Goal: Task Accomplishment & Management: Manage account settings

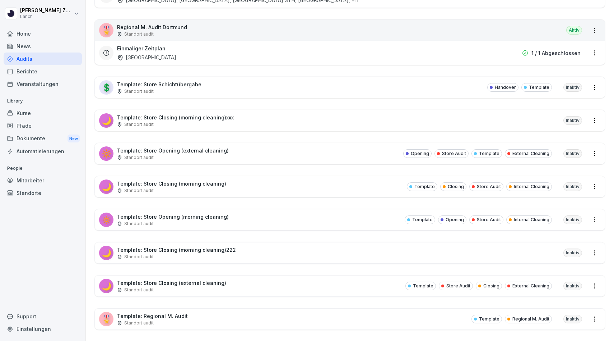
scroll to position [2050, 0]
click at [188, 182] on p "Template: Store Closing (morning cleaning)" at bounding box center [171, 183] width 109 height 8
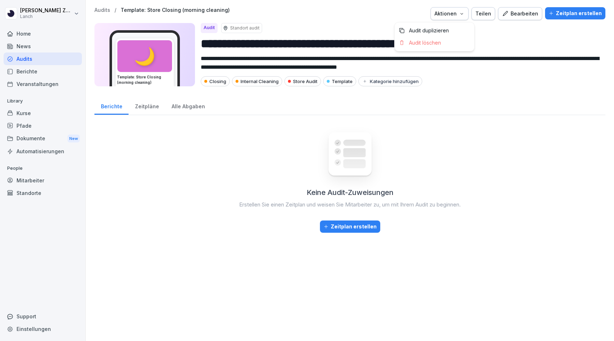
click at [462, 13] on div "Aktionen" at bounding box center [450, 14] width 30 height 8
click at [435, 31] on p "Audit duplizieren" at bounding box center [429, 30] width 40 height 6
click at [528, 12] on div "Bearbeiten" at bounding box center [520, 14] width 36 height 8
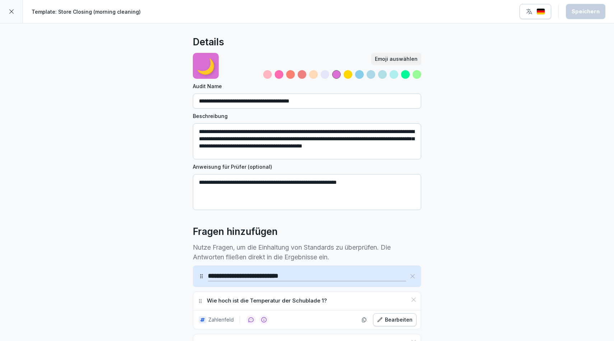
drag, startPoint x: 223, startPoint y: 101, endPoint x: 176, endPoint y: 102, distance: 47.1
drag, startPoint x: 317, startPoint y: 97, endPoint x: 263, endPoint y: 100, distance: 54.7
click at [263, 100] on input "**********" at bounding box center [307, 100] width 229 height 15
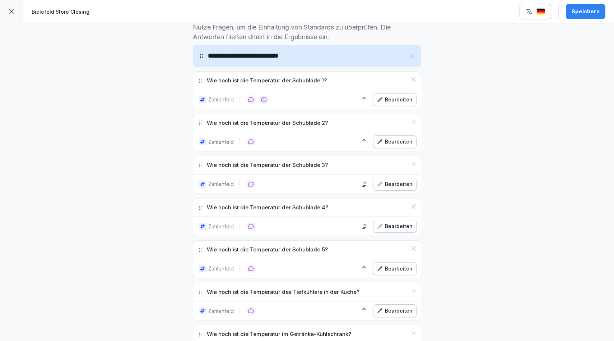
scroll to position [221, 0]
type input "**********"
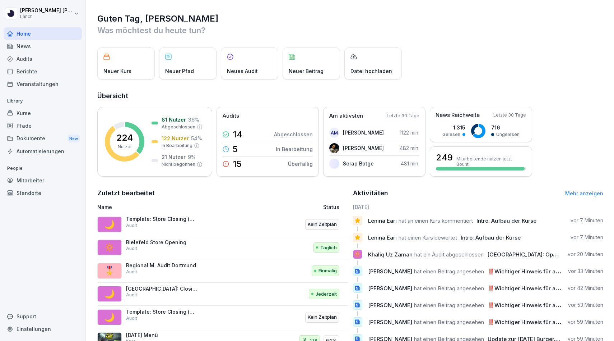
click at [154, 245] on p "Bielefeld Store Opening" at bounding box center [162, 242] width 72 height 6
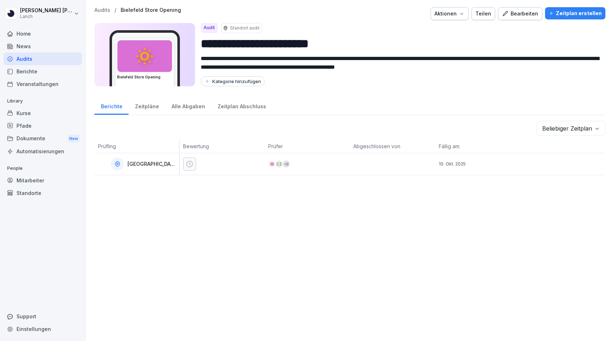
click at [503, 172] on div "10. Okt. 2025" at bounding box center [478, 164] width 85 height 22
click at [135, 166] on p "[GEOGRAPHIC_DATA]" at bounding box center [153, 164] width 50 height 6
click at [182, 163] on div at bounding box center [222, 164] width 85 height 22
click at [531, 12] on div "Bearbeiten" at bounding box center [520, 14] width 36 height 8
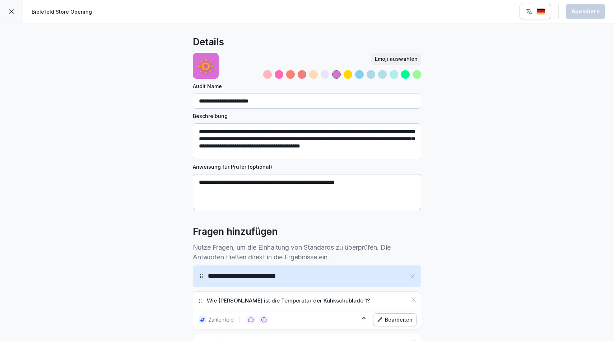
click at [14, 10] on div at bounding box center [11, 11] width 23 height 23
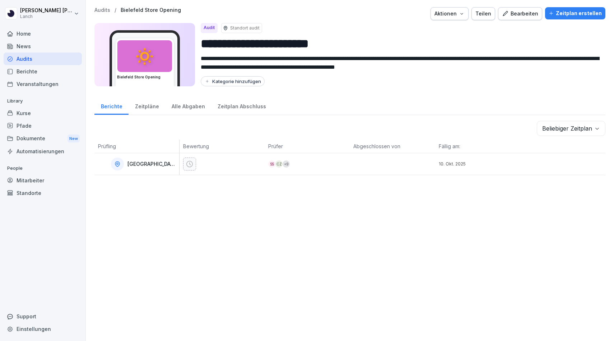
click at [465, 16] on icon "button" at bounding box center [462, 14] width 6 height 6
click at [489, 15] on div "Teilen" at bounding box center [484, 14] width 16 height 8
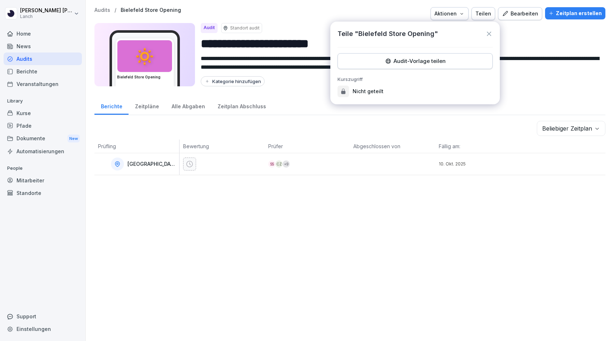
click at [487, 32] on icon at bounding box center [489, 33] width 7 height 7
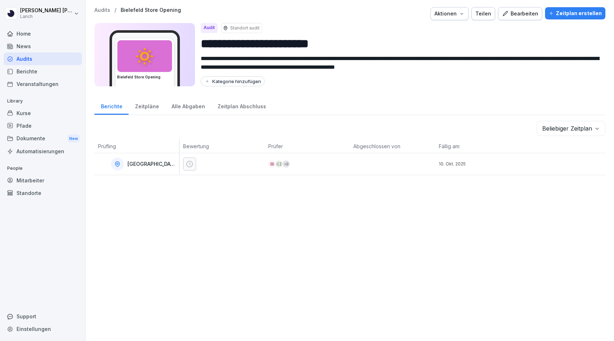
click at [282, 168] on div "SS CZ + 9" at bounding box center [307, 164] width 85 height 22
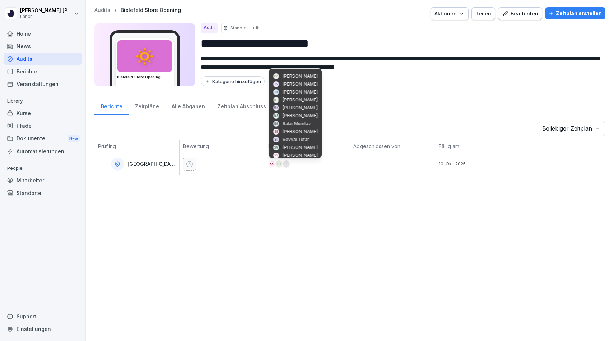
click at [279, 167] on div "CZ" at bounding box center [279, 163] width 7 height 7
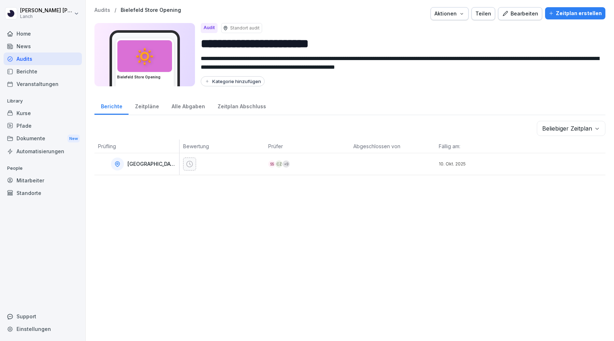
click at [143, 162] on p "[GEOGRAPHIC_DATA]" at bounding box center [153, 164] width 50 height 6
click at [138, 166] on p "[GEOGRAPHIC_DATA]" at bounding box center [153, 164] width 50 height 6
click at [187, 163] on icon at bounding box center [189, 164] width 6 height 6
click at [148, 111] on div "Zeitpläne" at bounding box center [147, 105] width 37 height 18
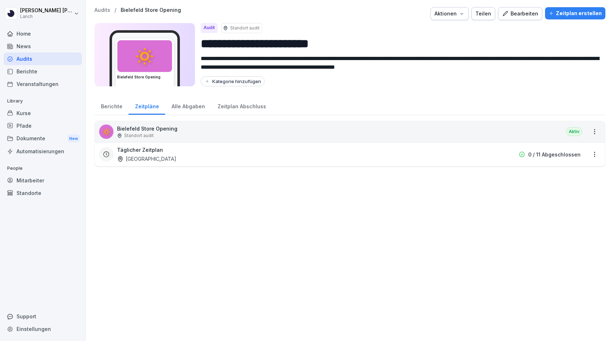
click at [185, 107] on div "Alle Abgaben" at bounding box center [188, 105] width 46 height 18
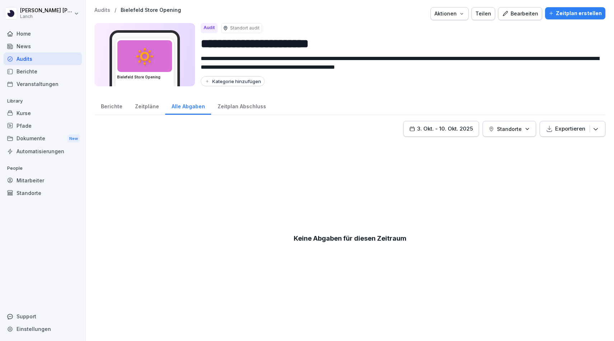
click at [143, 109] on div "Zeitpläne" at bounding box center [147, 105] width 37 height 18
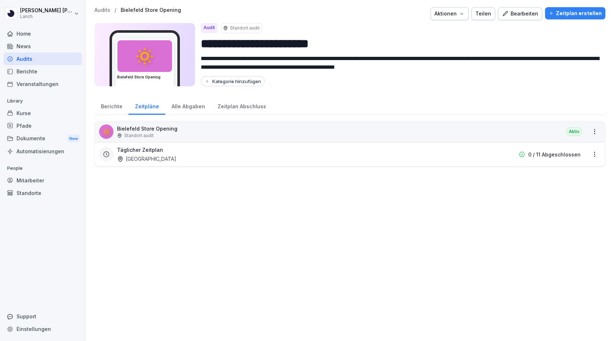
click at [157, 151] on h3 "Täglicher Zeitplan" at bounding box center [140, 150] width 46 height 8
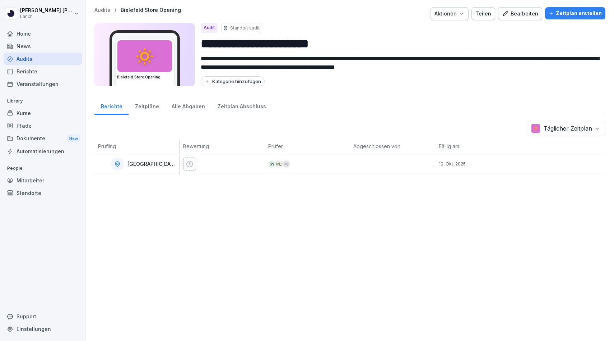
click at [181, 159] on div at bounding box center [222, 164] width 85 height 22
click at [556, 131] on body "**********" at bounding box center [307, 170] width 614 height 341
click at [530, 6] on div "**********" at bounding box center [350, 170] width 529 height 341
click at [527, 11] on div "Bearbeiten" at bounding box center [520, 14] width 36 height 8
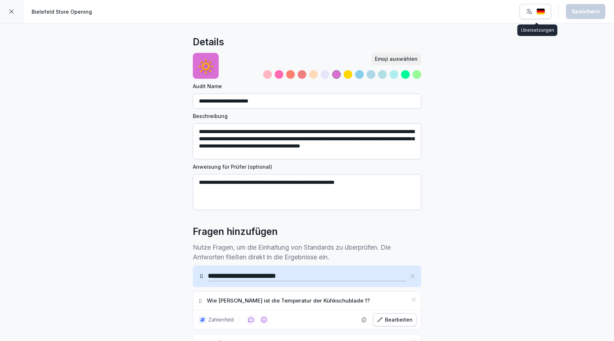
click at [531, 15] on icon "button" at bounding box center [529, 11] width 7 height 7
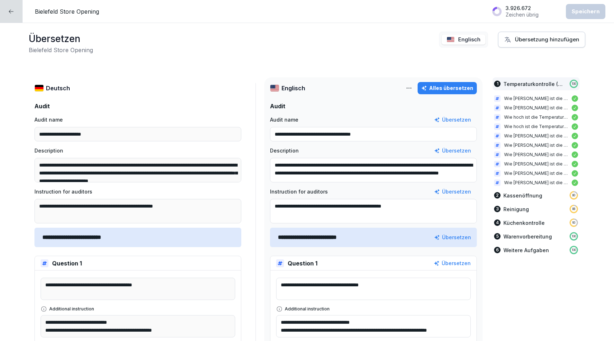
click at [5, 5] on div at bounding box center [11, 11] width 23 height 23
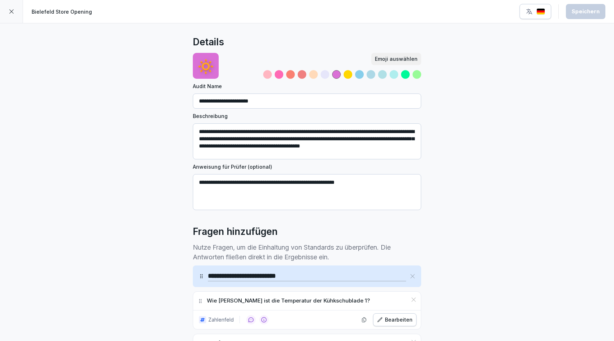
click at [5, 5] on div at bounding box center [11, 11] width 23 height 23
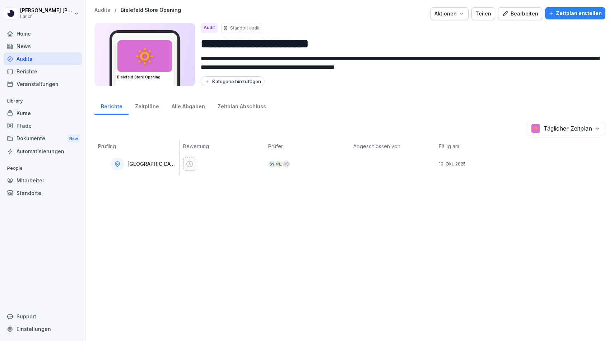
click at [157, 109] on div "Zeitpläne" at bounding box center [147, 105] width 37 height 18
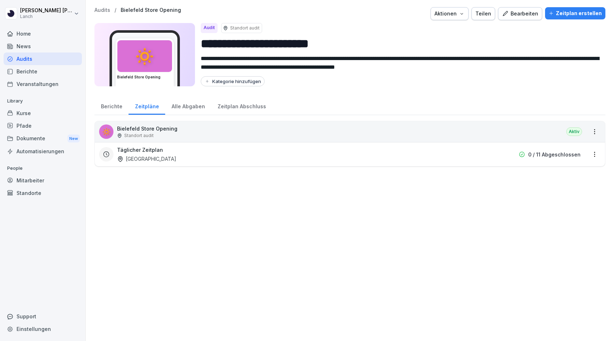
click at [593, 133] on html "**********" at bounding box center [307, 170] width 614 height 341
click at [190, 109] on div "Alle Abgaben" at bounding box center [188, 105] width 46 height 18
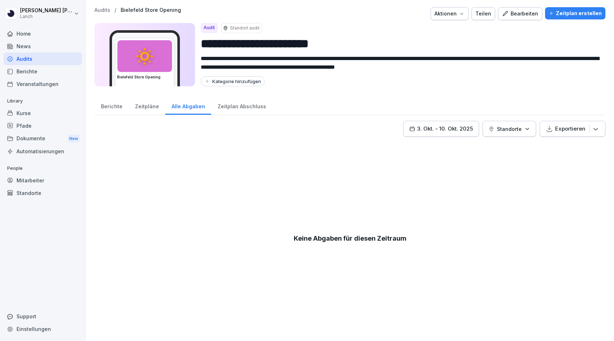
click at [243, 111] on div "Zeitplan Abschluss" at bounding box center [241, 105] width 61 height 18
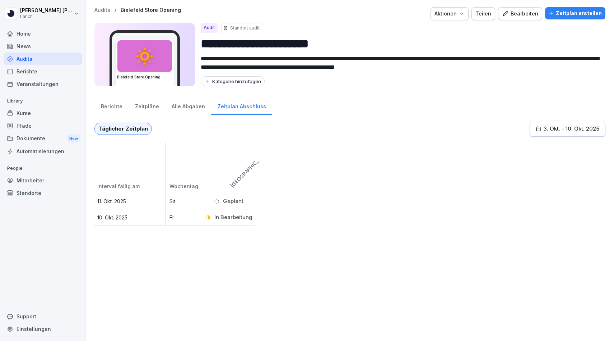
click at [242, 29] on p "Standort audit" at bounding box center [244, 28] width 29 height 6
click at [238, 82] on div "Kategorie hinzufügen" at bounding box center [232, 81] width 57 height 6
click at [362, 105] on div "Berichte Zeitpläne Alle Abgaben Zeitplan Abschluss" at bounding box center [350, 105] width 511 height 19
click at [215, 212] on div "In Bearbeitung" at bounding box center [229, 217] width 50 height 13
click at [214, 217] on div "In Bearbeitung" at bounding box center [229, 217] width 47 height 8
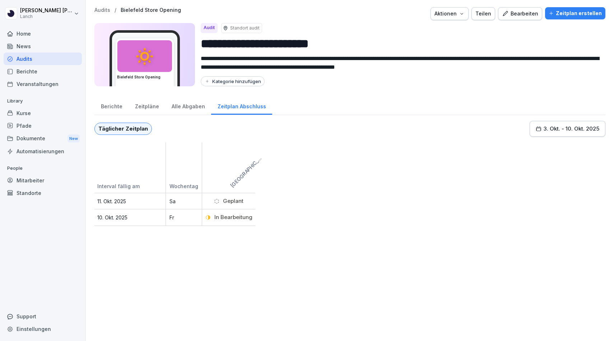
click at [211, 209] on div "In Bearbeitung" at bounding box center [228, 217] width 53 height 17
click at [562, 14] on div "Zeitplan erstellen" at bounding box center [575, 13] width 53 height 8
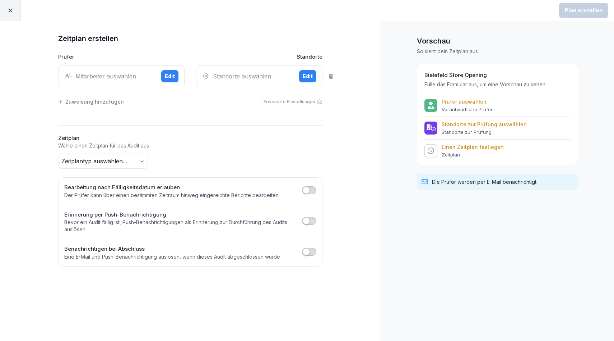
click at [13, 13] on div at bounding box center [10, 10] width 21 height 21
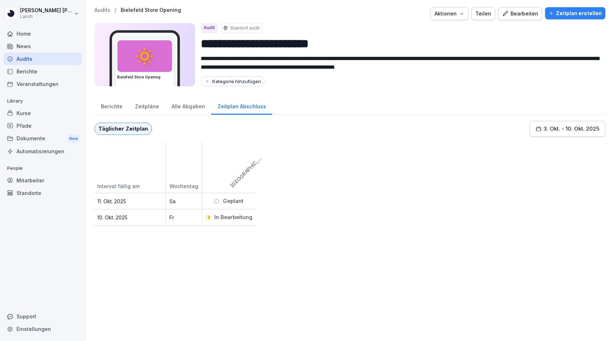
click at [133, 203] on p "11. Okt. 2025" at bounding box center [129, 201] width 68 height 8
click at [134, 10] on p "Bielefeld Store Opening" at bounding box center [151, 10] width 60 height 6
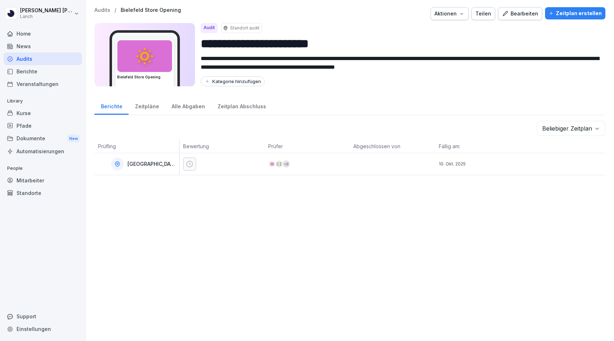
click at [588, 12] on div "Zeitplan erstellen" at bounding box center [575, 13] width 53 height 8
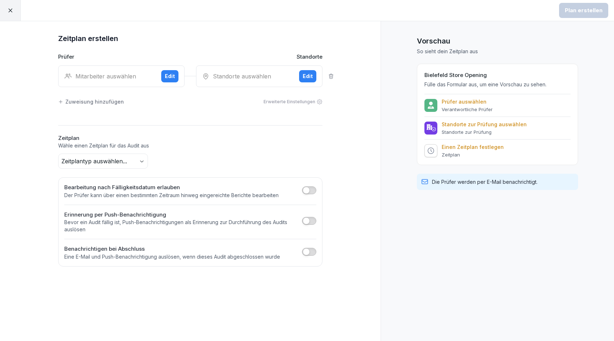
click at [452, 107] on p "Verantwortliche Prüfer" at bounding box center [467, 109] width 51 height 6
click at [438, 106] on div "Prüfer auswählen Verantwortliche Prüfer" at bounding box center [498, 105] width 146 height 14
click at [166, 76] on div "Edit" at bounding box center [170, 76] width 10 height 8
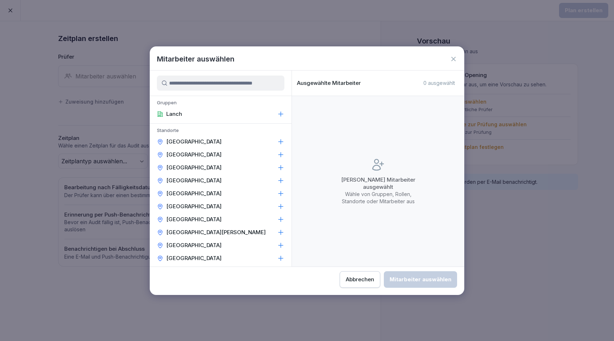
click at [189, 172] on div "[GEOGRAPHIC_DATA]" at bounding box center [221, 167] width 142 height 13
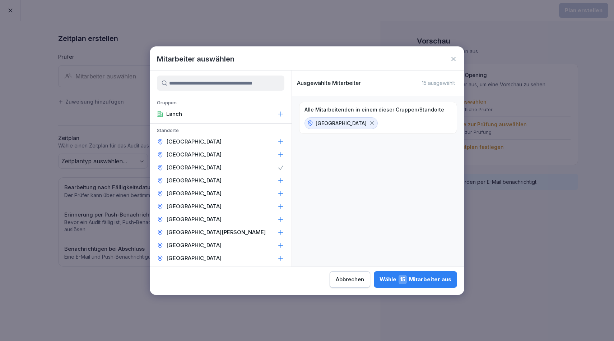
click at [369, 122] on icon at bounding box center [372, 123] width 6 height 6
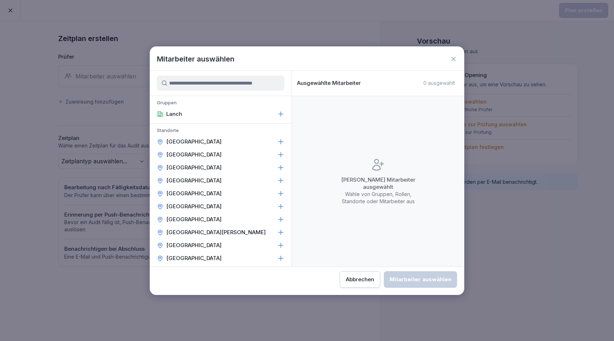
click at [363, 275] on button "Abbrechen" at bounding box center [360, 279] width 41 height 17
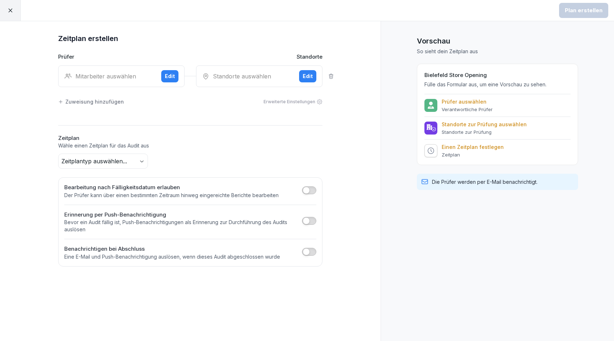
click at [461, 101] on p "Prüfer auswählen" at bounding box center [467, 101] width 51 height 6
click at [452, 119] on div "Prüfer auswählen Verantwortliche Prüfer Standorte zur Prüfung auswählen Standor…" at bounding box center [498, 126] width 146 height 64
click at [447, 155] on p "Zeitplan" at bounding box center [473, 155] width 62 height 6
click at [432, 128] on icon at bounding box center [431, 127] width 1 height 4
click at [8, 6] on div at bounding box center [10, 10] width 21 height 21
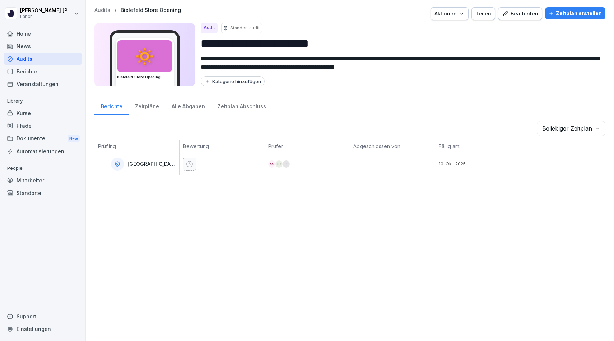
click at [368, 163] on div at bounding box center [392, 164] width 85 height 22
click at [187, 164] on icon at bounding box center [189, 163] width 7 height 7
click at [143, 165] on p "[GEOGRAPHIC_DATA]" at bounding box center [153, 164] width 50 height 6
click at [239, 26] on p "Standort audit" at bounding box center [244, 28] width 29 height 6
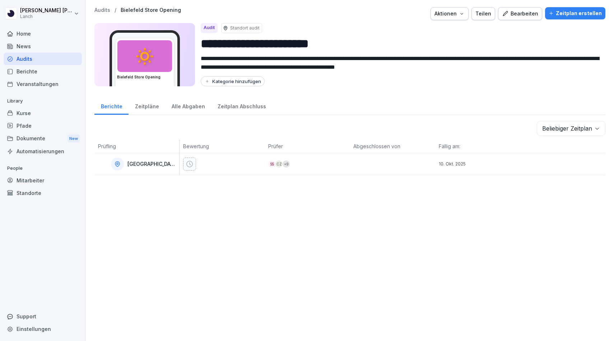
click at [218, 26] on div "Audit Standort audit" at bounding box center [400, 28] width 399 height 10
click at [213, 26] on div "Audit" at bounding box center [209, 28] width 17 height 10
click at [151, 11] on p "Bielefeld Store Opening" at bounding box center [151, 10] width 60 height 6
click at [582, 135] on body "**********" at bounding box center [307, 170] width 614 height 341
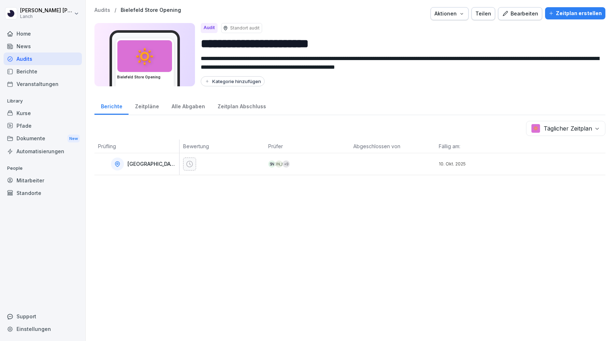
click at [520, 206] on div "**********" at bounding box center [350, 170] width 529 height 341
click at [551, 134] on body "**********" at bounding box center [307, 170] width 614 height 341
click at [528, 18] on button "Bearbeiten" at bounding box center [520, 13] width 44 height 13
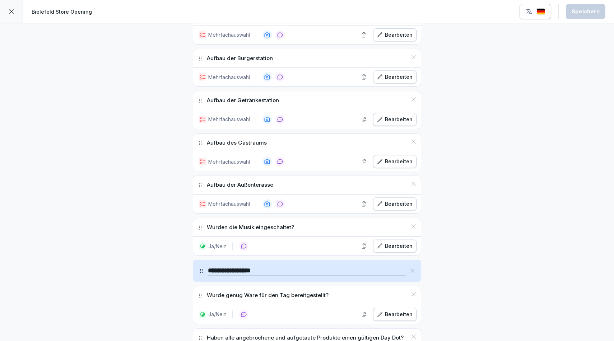
scroll to position [1622, 0]
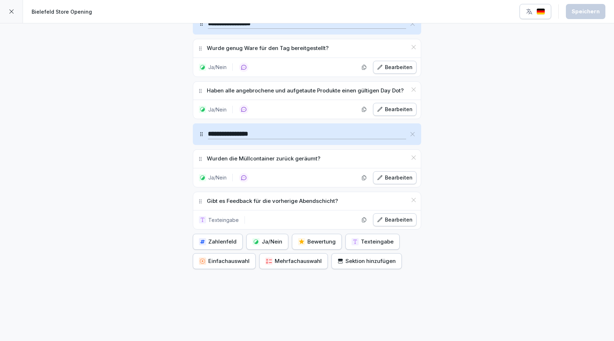
click at [10, 13] on icon at bounding box center [12, 12] width 6 height 6
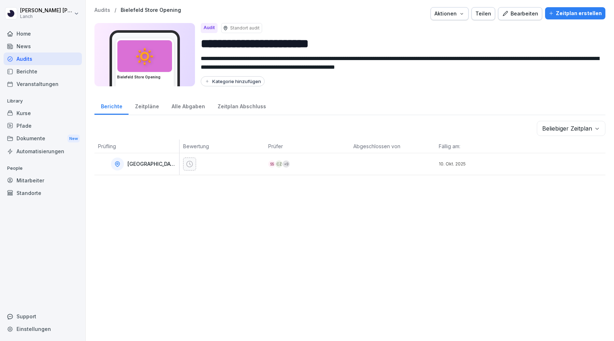
click at [24, 34] on div "Home" at bounding box center [43, 33] width 78 height 13
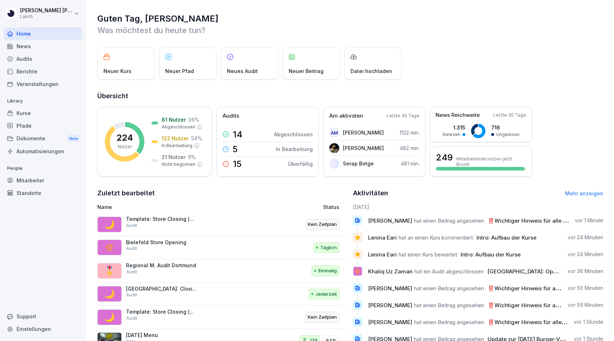
click at [22, 59] on div "Audits" at bounding box center [43, 58] width 78 height 13
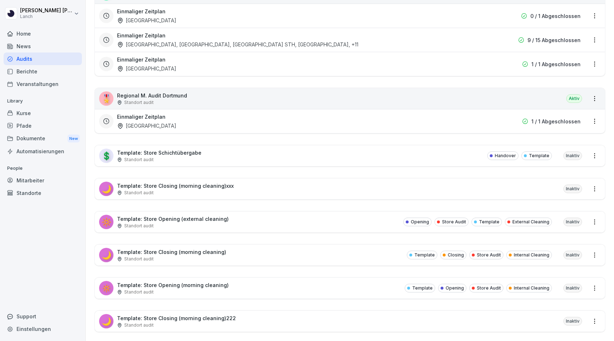
scroll to position [2089, 0]
